Goal: Transaction & Acquisition: Purchase product/service

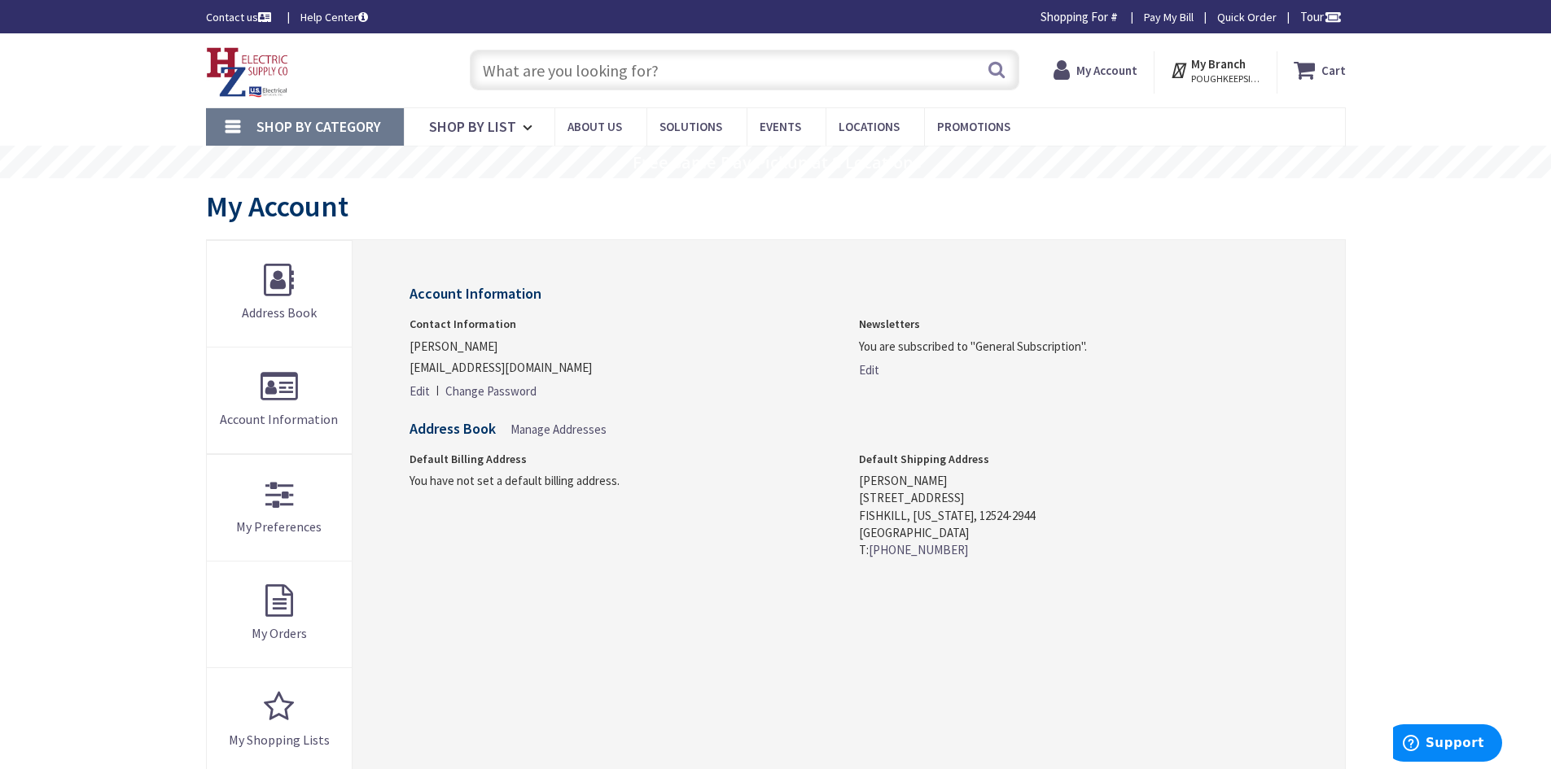
type input "[PERSON_NAME] Rd, [GEOGRAPHIC_DATA], [GEOGRAPHIC_DATA]"
click at [707, 73] on input "text" at bounding box center [744, 70] width 549 height 41
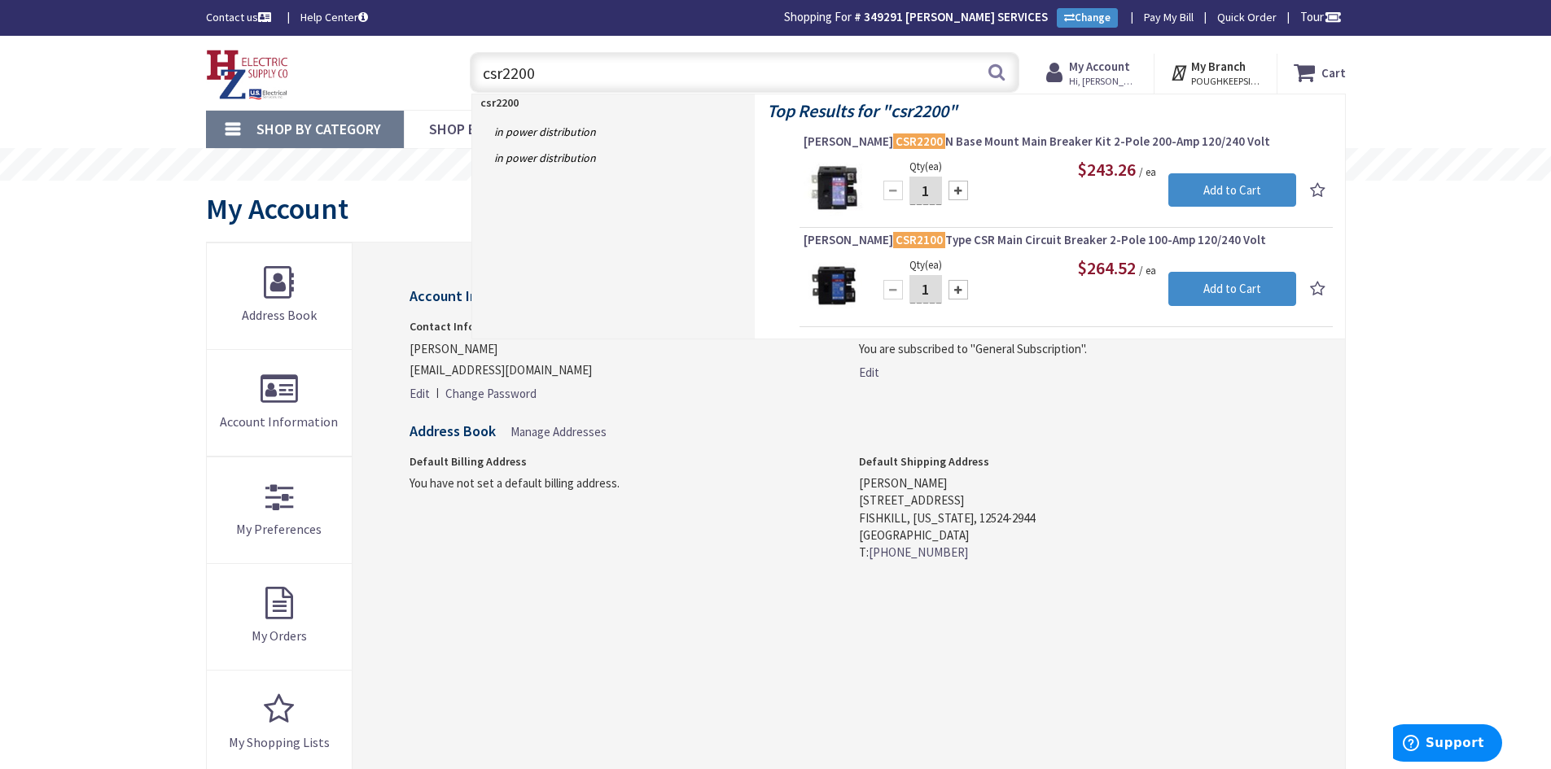
click at [566, 75] on input "csr2200" at bounding box center [744, 72] width 549 height 41
drag, startPoint x: 566, startPoint y: 75, endPoint x: 453, endPoint y: 77, distance: 112.3
click at [453, 77] on div "csr2200 csr2200 Search" at bounding box center [740, 72] width 582 height 52
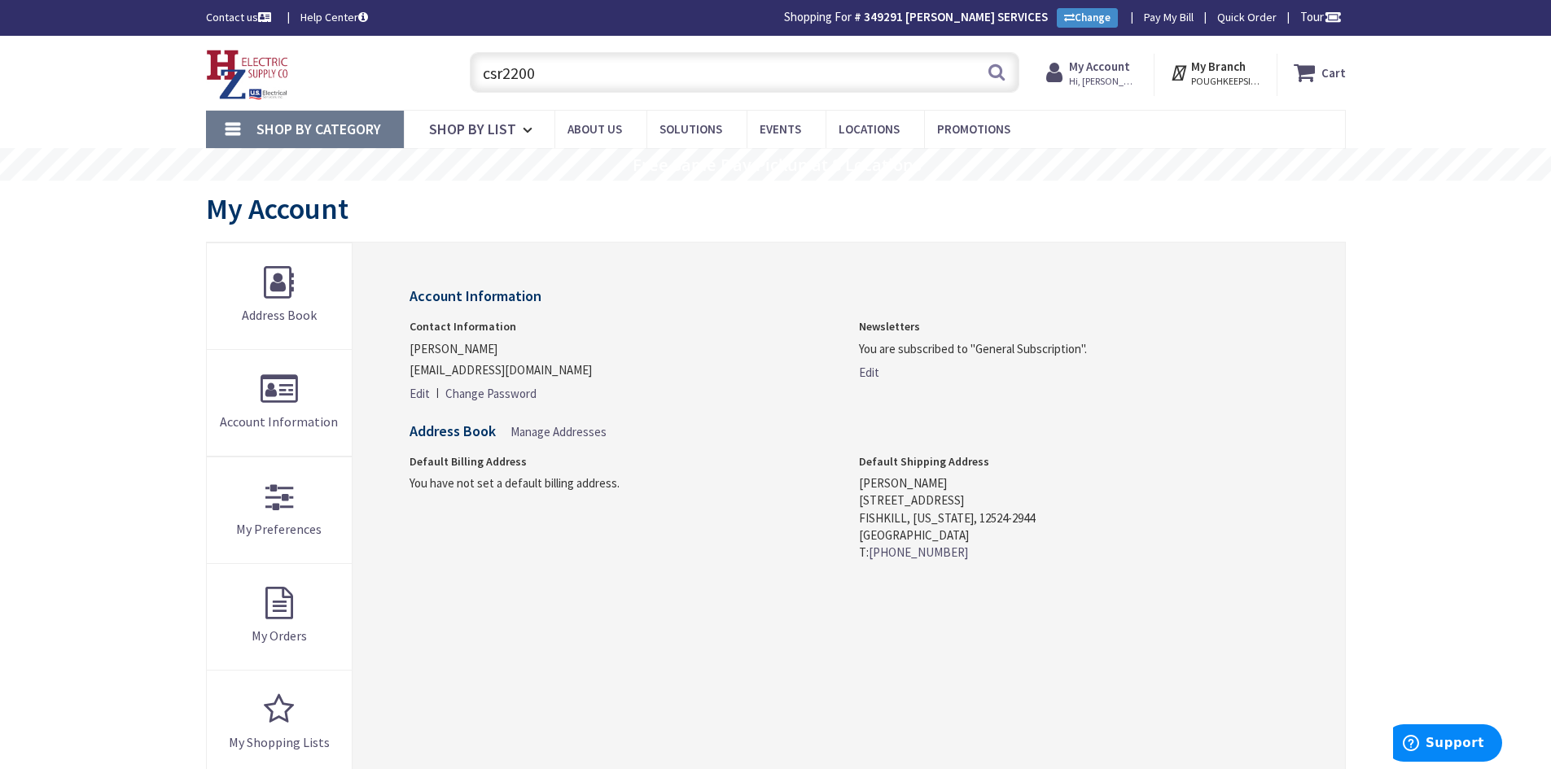
drag, startPoint x: 555, startPoint y: 72, endPoint x: 443, endPoint y: 72, distance: 112.3
click at [443, 72] on div "Toggle Nav csr2200 csr2200 Search Cart My Cart Close" at bounding box center [776, 73] width 1164 height 55
click at [443, 72] on div "Toggle Nav" at bounding box center [322, 73] width 256 height 55
drag, startPoint x: 573, startPoint y: 69, endPoint x: 442, endPoint y: 82, distance: 131.7
click at [442, 82] on div "Toggle Nav csr2200 csr2200 Search Cart My Cart Close" at bounding box center [776, 73] width 1164 height 55
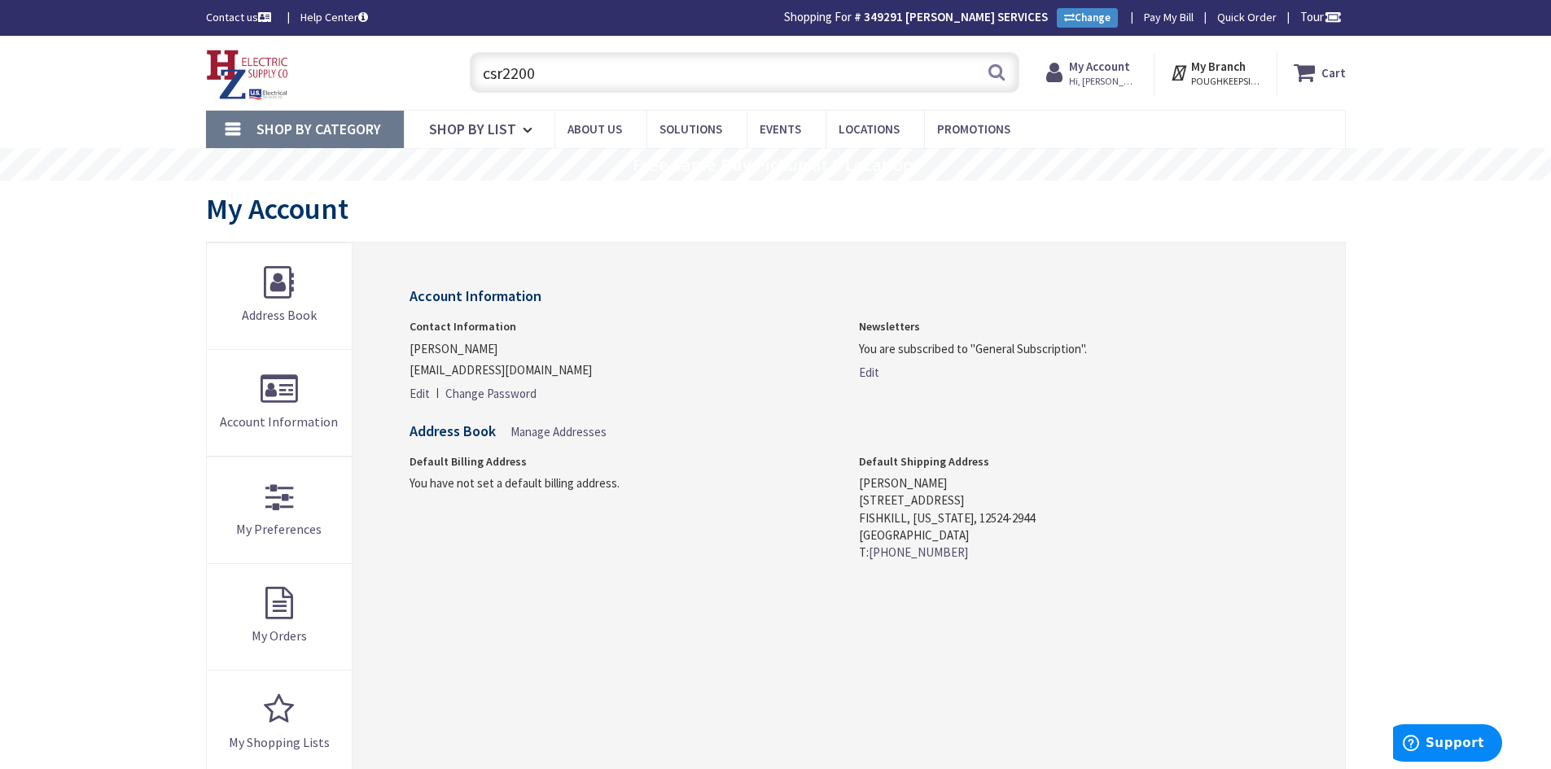
click at [442, 82] on div "Toggle Nav" at bounding box center [322, 73] width 256 height 55
click at [545, 66] on input "csr2200" at bounding box center [744, 72] width 549 height 41
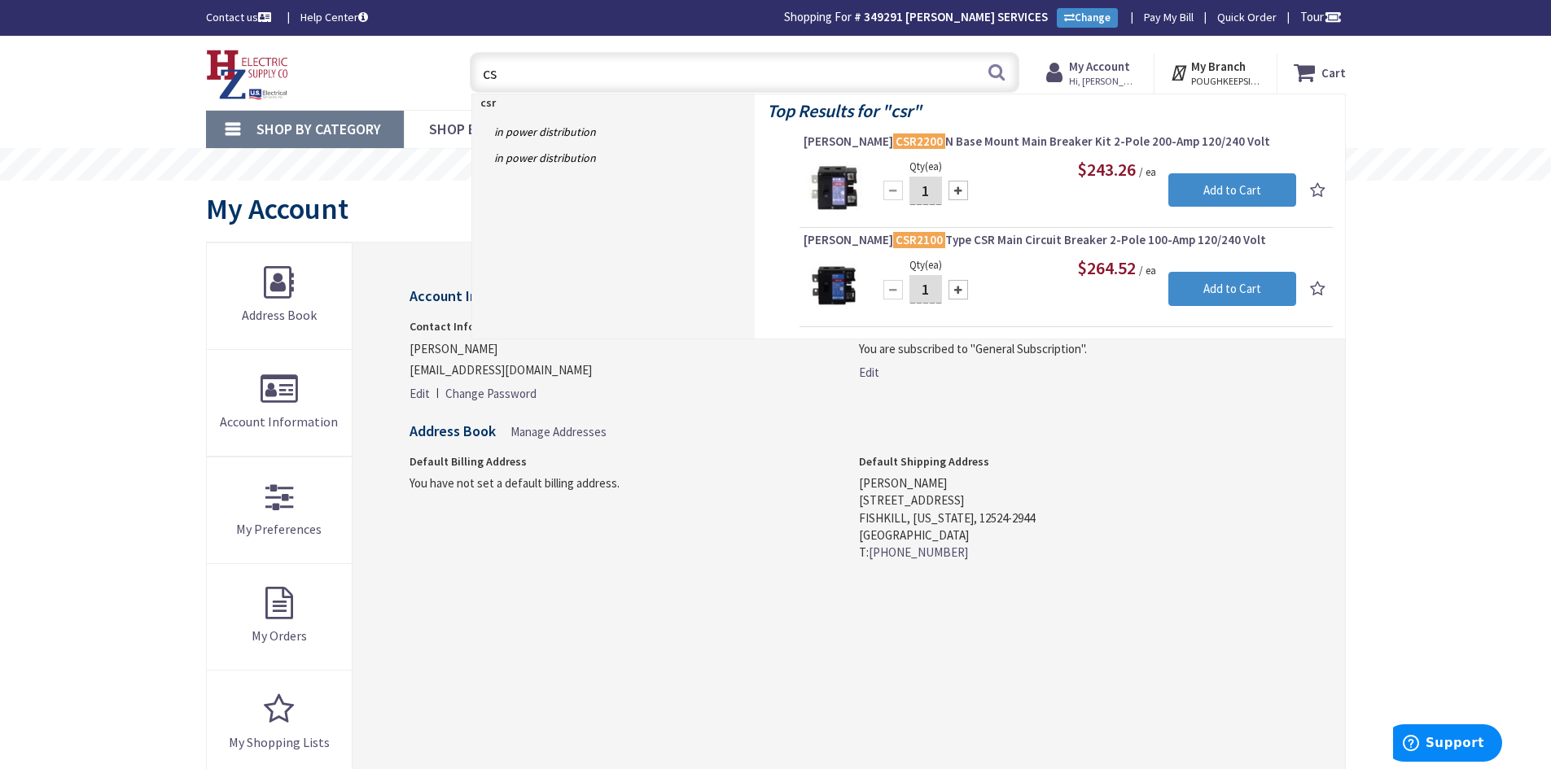
type input "c"
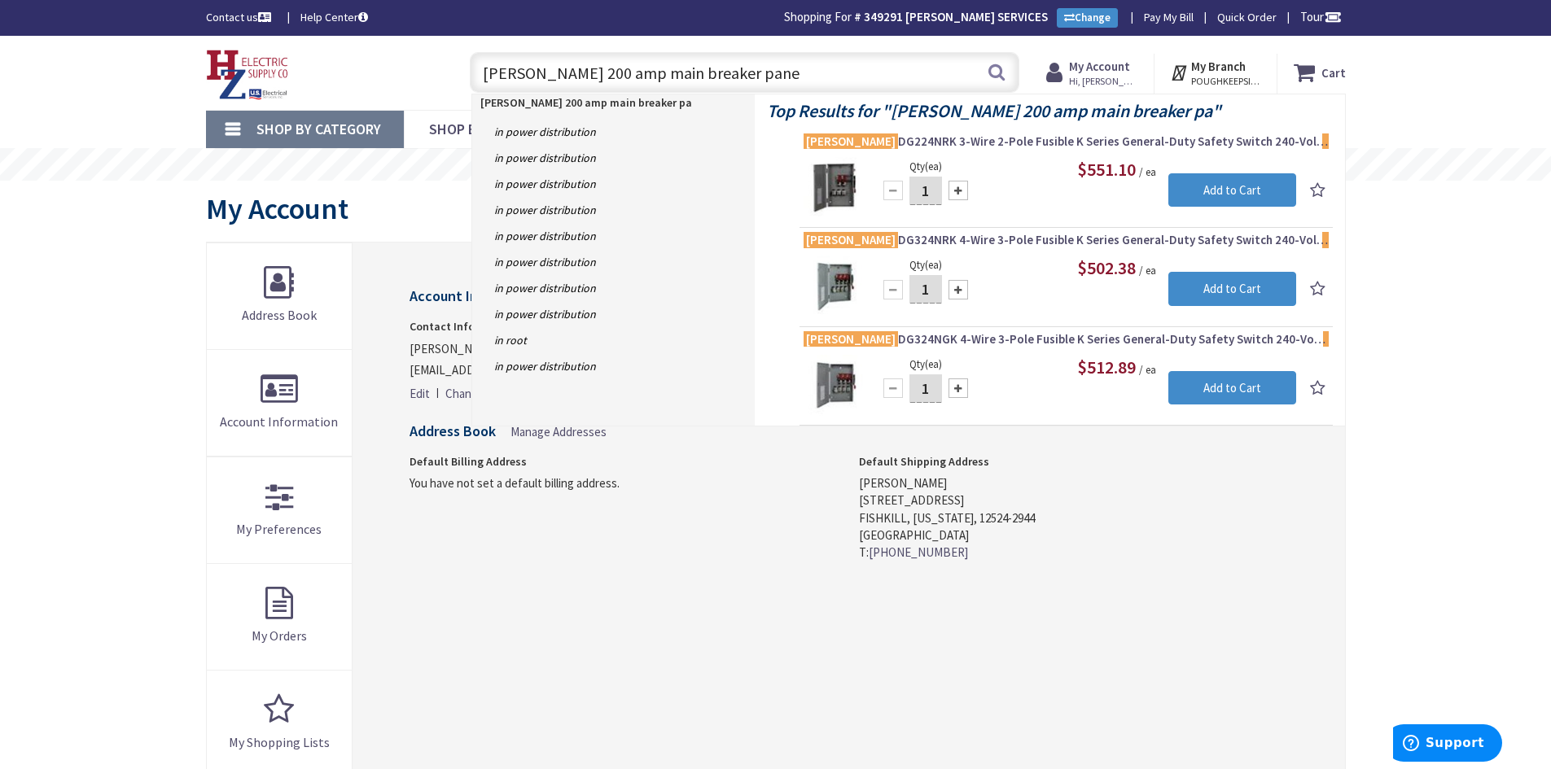
type input "[PERSON_NAME] 200 amp main breaker panel"
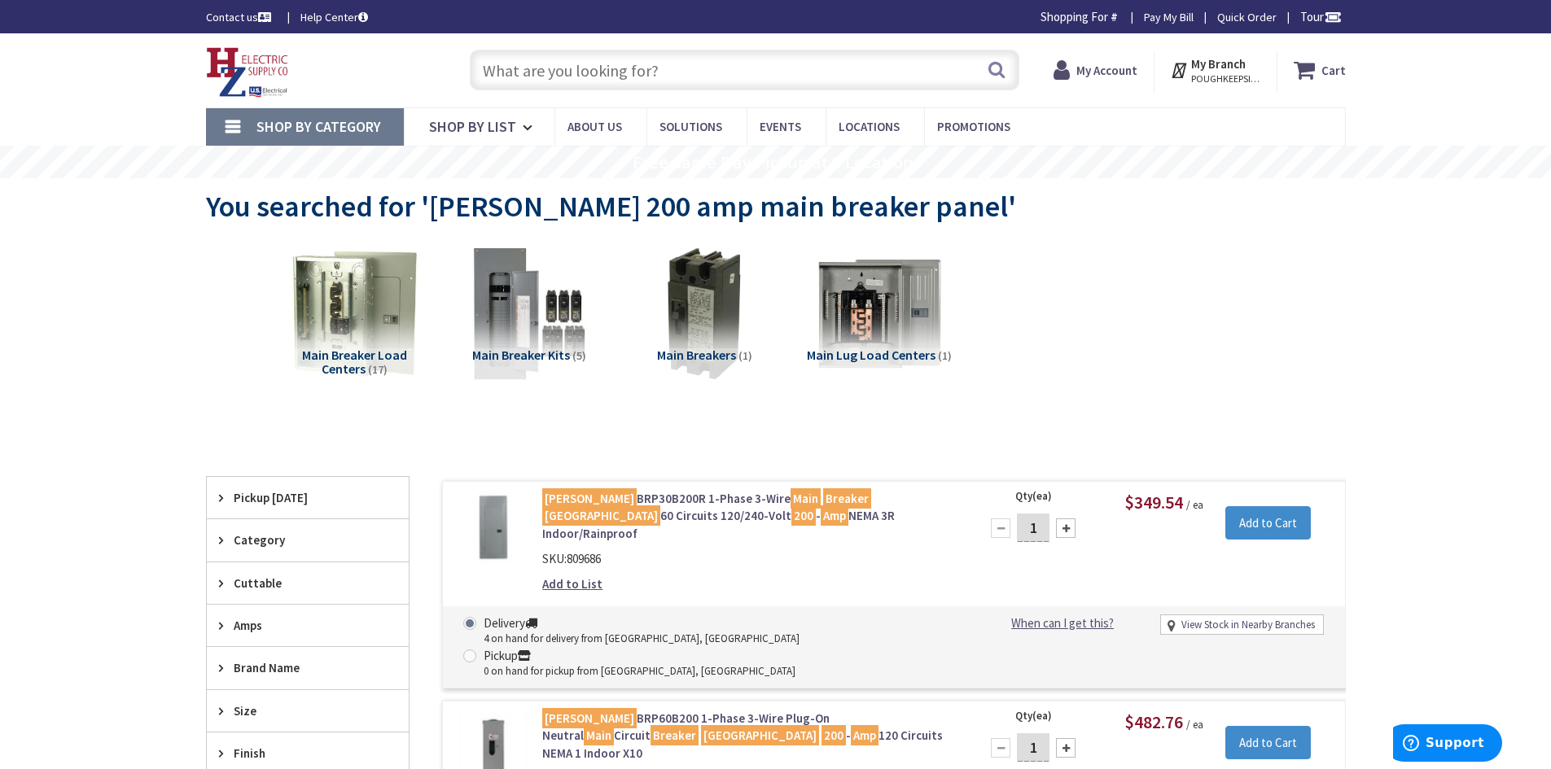
click at [621, 72] on input "text" at bounding box center [744, 70] width 549 height 41
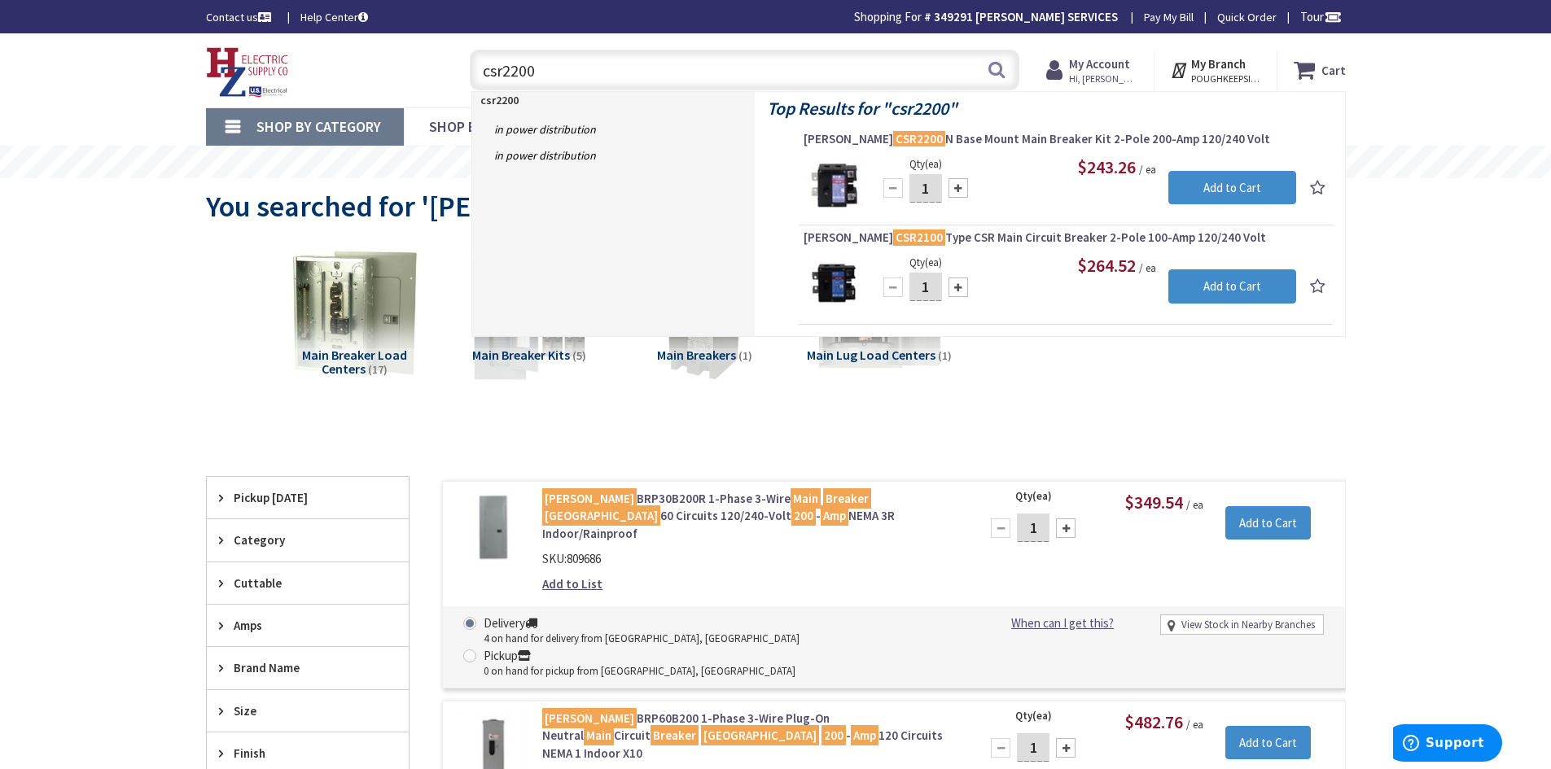
type input "csr2200"
